Goal: Purchase product/service

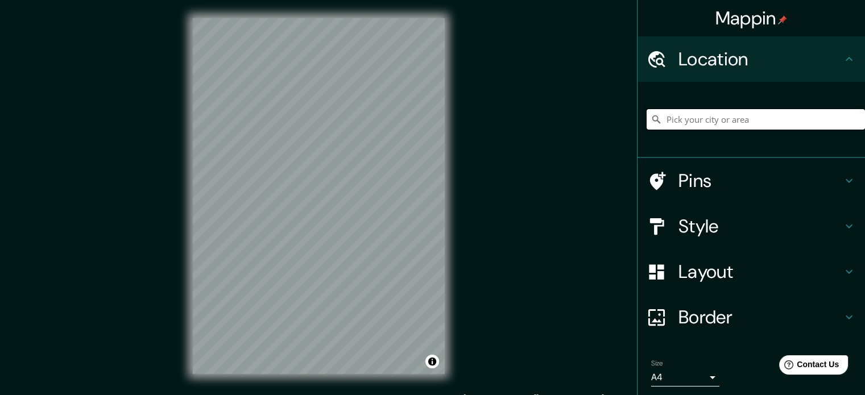
click at [649, 115] on input "Pick your city or area" at bounding box center [755, 119] width 218 height 20
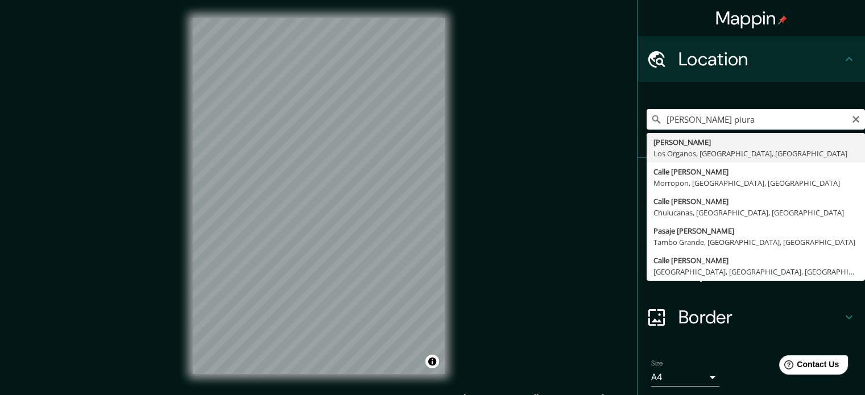
type input "[PERSON_NAME], Los Organos, [GEOGRAPHIC_DATA], [GEOGRAPHIC_DATA]"
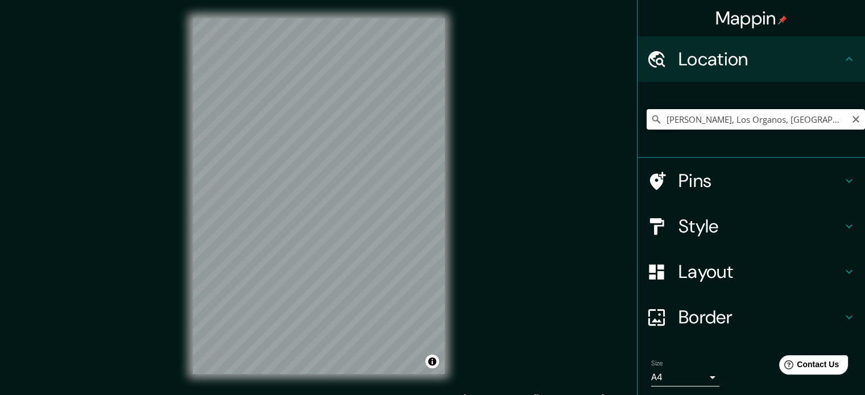
click at [649, 116] on input "[PERSON_NAME], Los Organos, [GEOGRAPHIC_DATA], [GEOGRAPHIC_DATA]" at bounding box center [755, 119] width 218 height 20
click at [649, 122] on icon "Clear" at bounding box center [855, 119] width 9 height 9
click at [649, 116] on input "Pick your city or area" at bounding box center [755, 119] width 218 height 20
paste input "[PERSON_NAME], Piura 20008"
type input "[PERSON_NAME], Los Organos, [GEOGRAPHIC_DATA], [GEOGRAPHIC_DATA]"
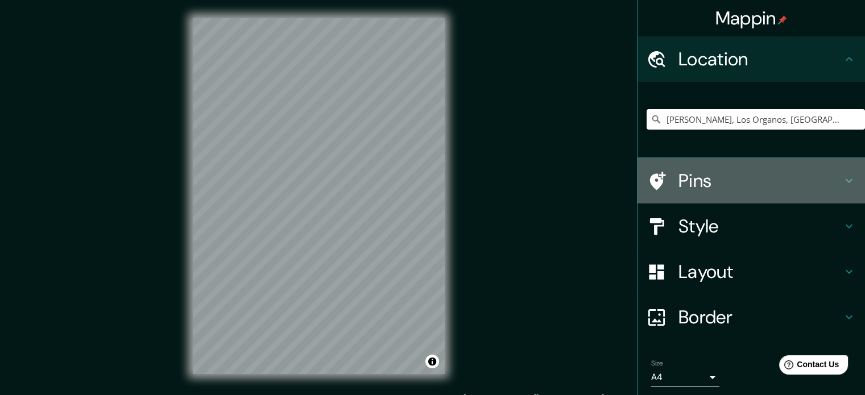
click at [649, 188] on div at bounding box center [662, 181] width 32 height 20
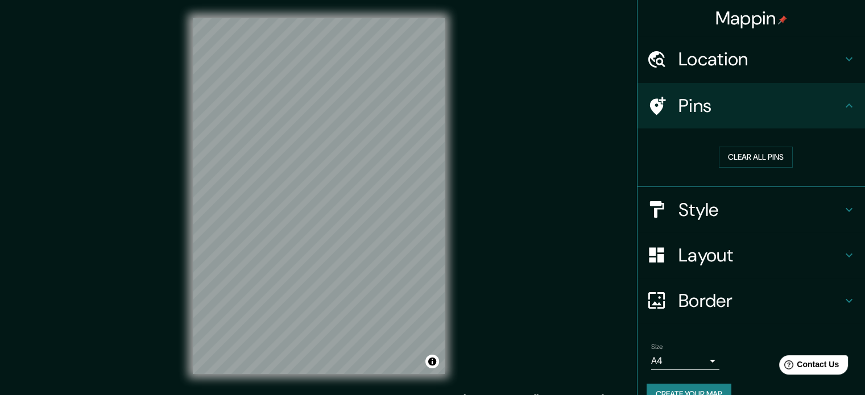
click at [649, 99] on icon at bounding box center [849, 106] width 14 height 14
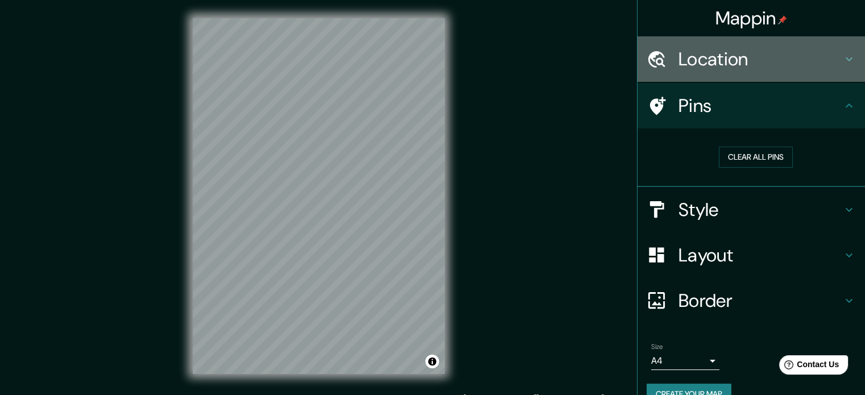
drag, startPoint x: 821, startPoint y: 61, endPoint x: 820, endPoint y: 72, distance: 10.9
click at [649, 72] on div "Location" at bounding box center [750, 58] width 227 height 45
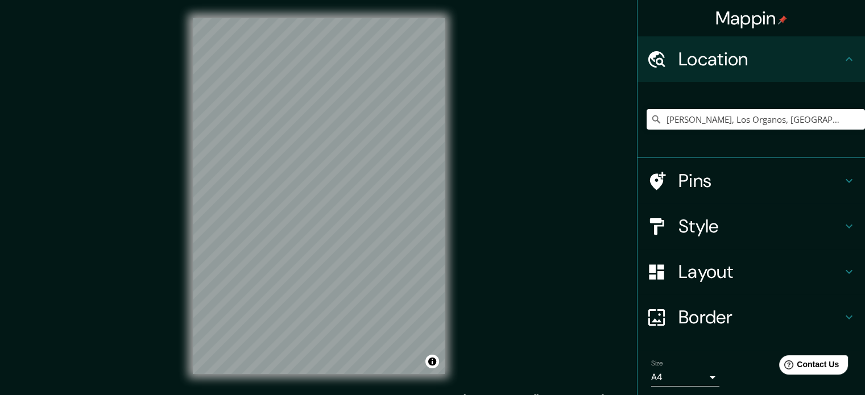
click at [649, 235] on h4 "Style" at bounding box center [760, 226] width 164 height 23
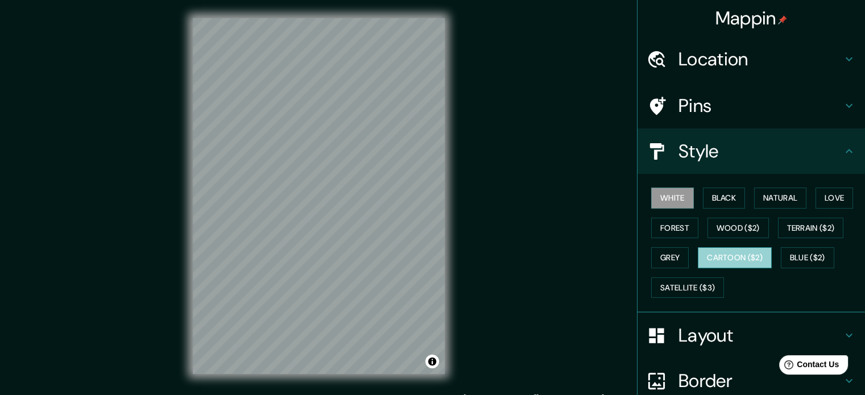
click at [649, 257] on button "Cartoon ($2)" at bounding box center [735, 257] width 74 height 21
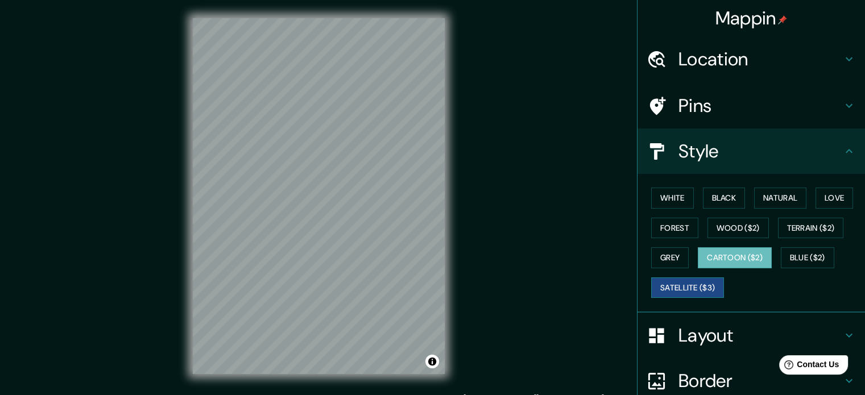
click at [649, 281] on button "Satellite ($3)" at bounding box center [687, 287] width 73 height 21
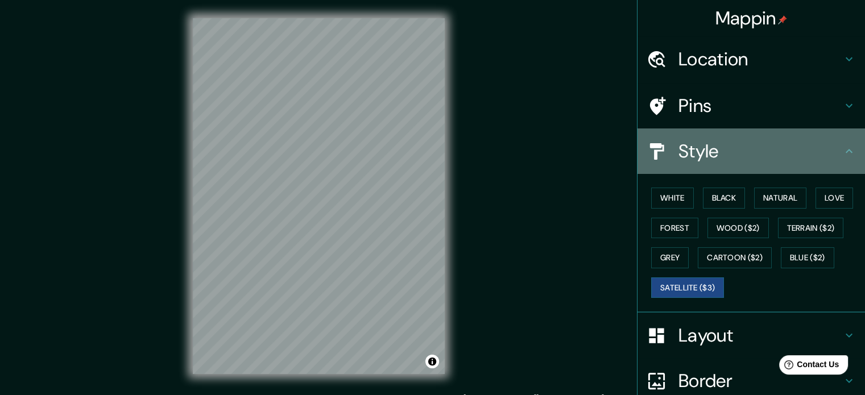
click at [649, 163] on div "Style" at bounding box center [750, 150] width 227 height 45
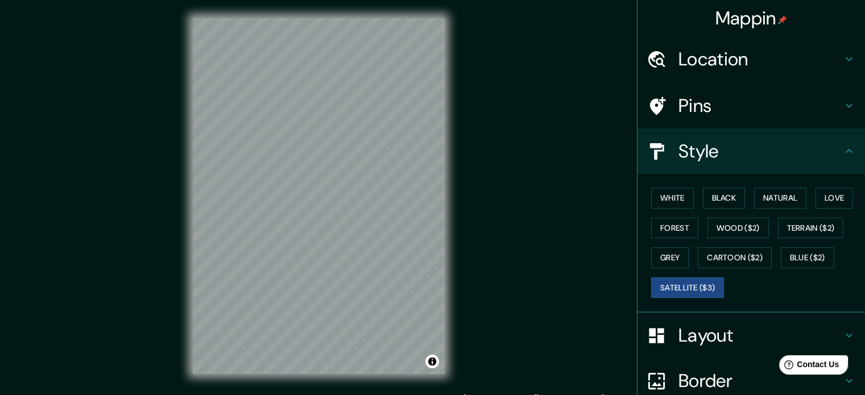
click at [649, 72] on div "Location" at bounding box center [750, 58] width 227 height 45
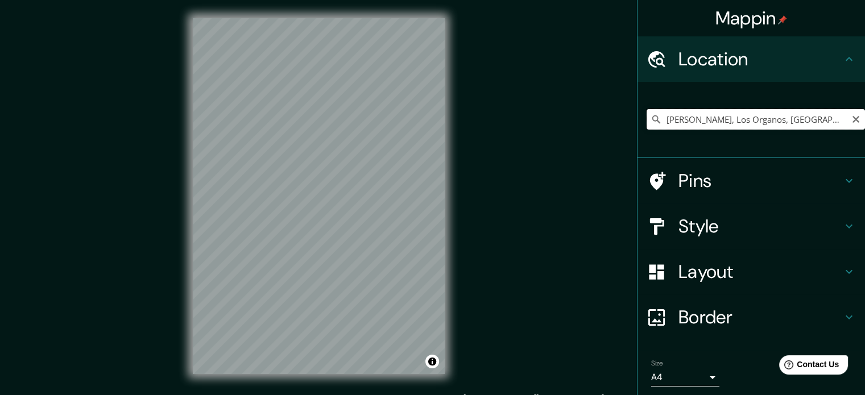
click at [649, 121] on input "[PERSON_NAME], Los Organos, [GEOGRAPHIC_DATA], [GEOGRAPHIC_DATA]" at bounding box center [755, 119] width 218 height 20
click at [649, 118] on icon "Clear" at bounding box center [855, 119] width 9 height 9
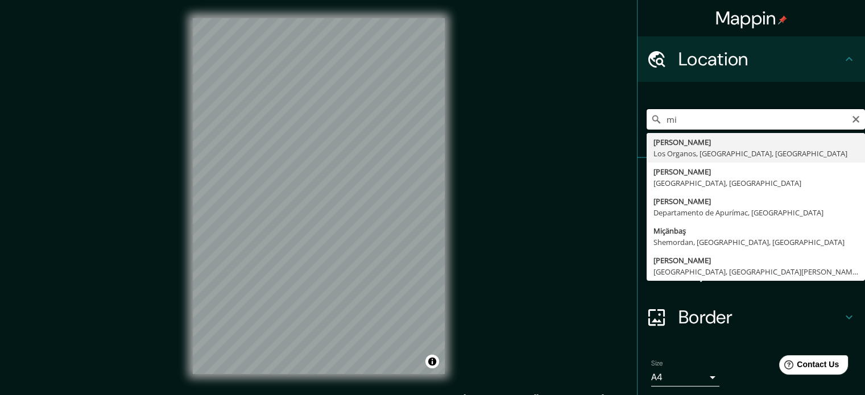
type input "m"
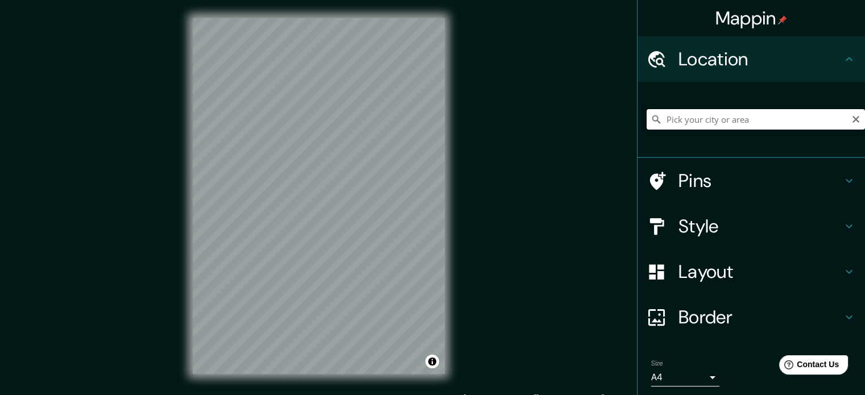
paste input "[PERSON_NAME], Piura 20008"
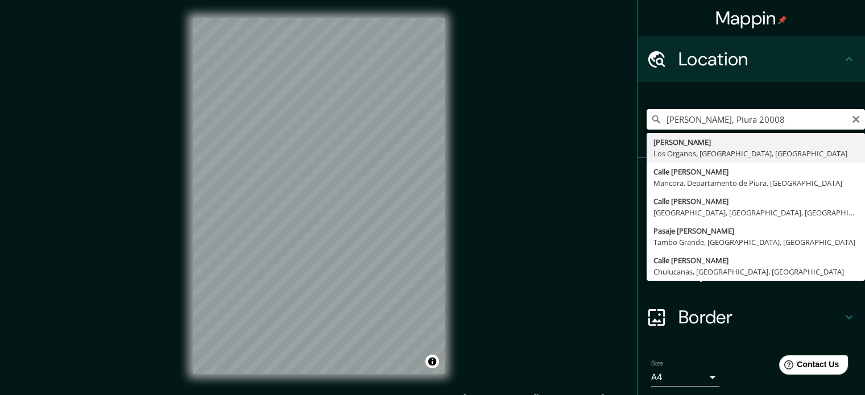
drag, startPoint x: 789, startPoint y: 125, endPoint x: 620, endPoint y: 125, distance: 168.8
click at [620, 125] on div "Mappin Location [GEOGRAPHIC_DATA][PERSON_NAME], Piura 20008 [PERSON_NAME][GEOGR…" at bounding box center [432, 205] width 865 height 410
type input "piura"
